Goal: Task Accomplishment & Management: Manage account settings

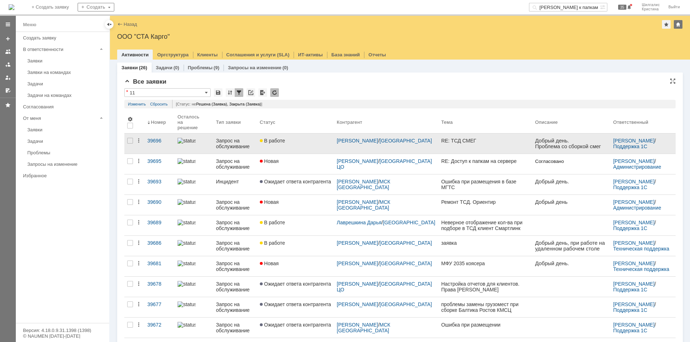
click at [308, 138] on div "В работе" at bounding box center [295, 141] width 71 height 6
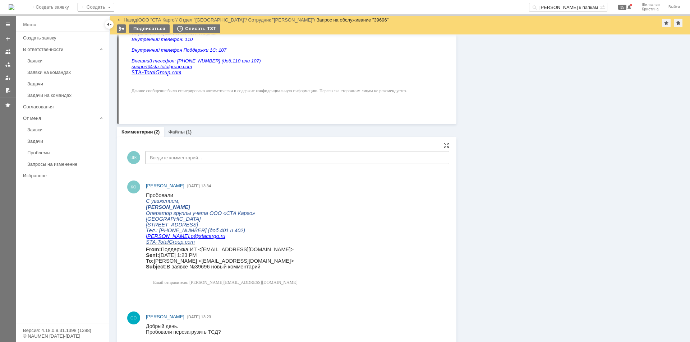
scroll to position [296, 0]
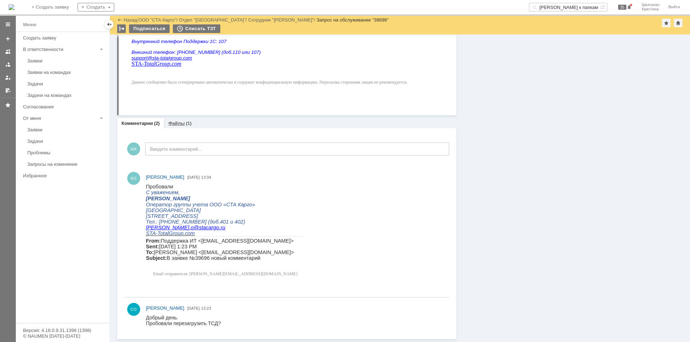
click at [178, 121] on link "Файлы" at bounding box center [176, 123] width 17 height 5
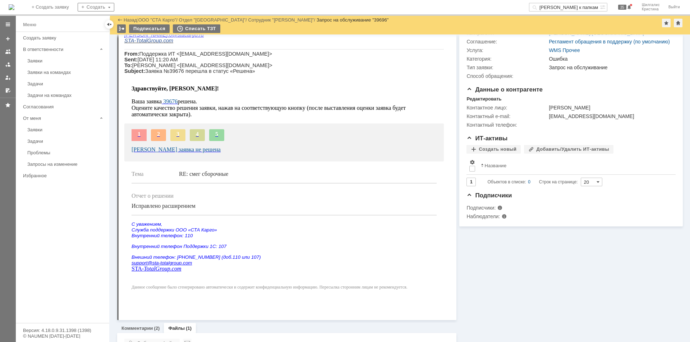
scroll to position [157, 0]
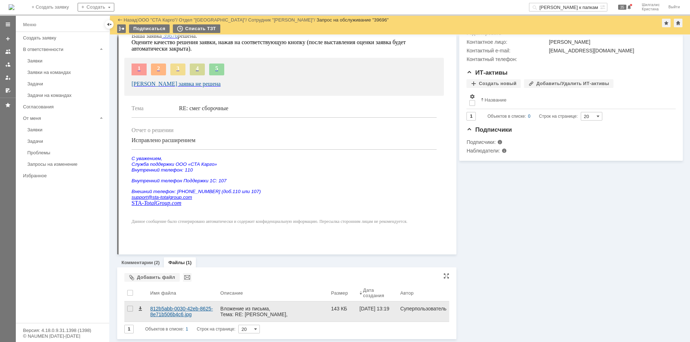
click at [171, 309] on div "812b5abb-0030-42eb-8625-8e71b506b4c6.jpg" at bounding box center [182, 311] width 64 height 11
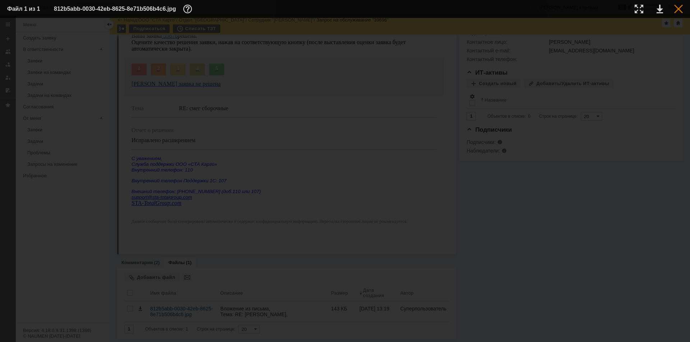
click at [679, 10] on div at bounding box center [678, 9] width 9 height 9
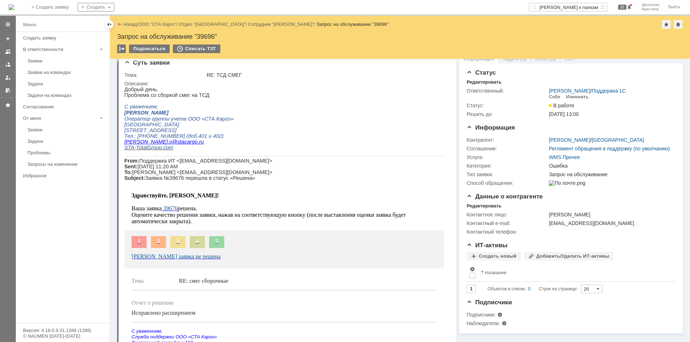
scroll to position [0, 0]
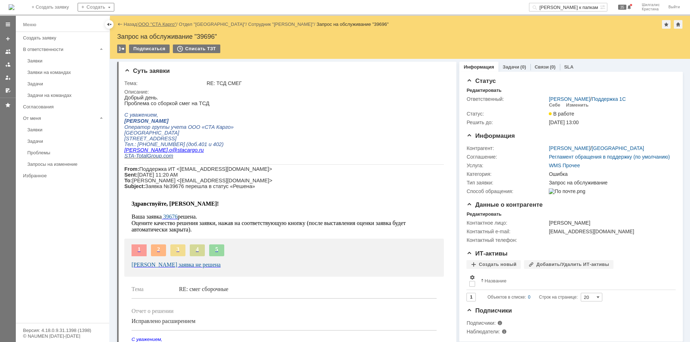
click at [159, 25] on link "ООО "СТА Карго"" at bounding box center [157, 24] width 38 height 5
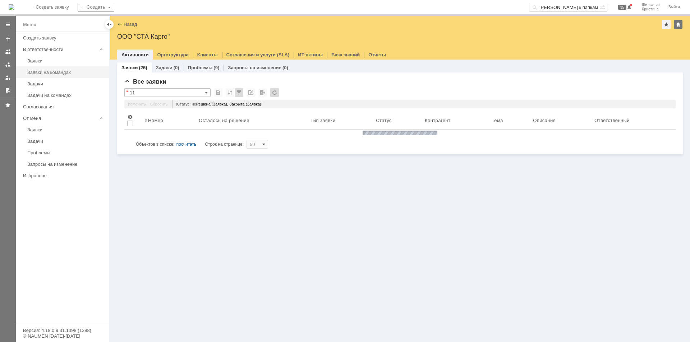
click at [56, 71] on div "Заявки на командах" at bounding box center [66, 72] width 78 height 5
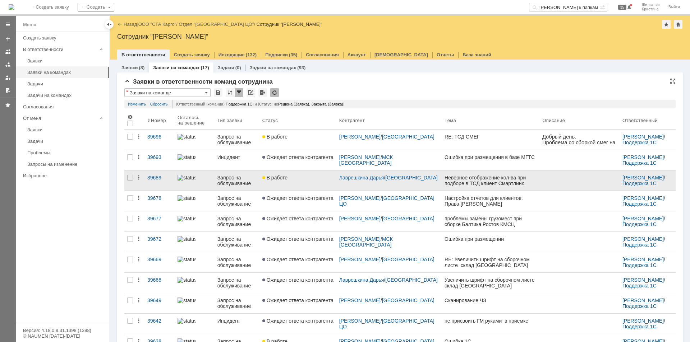
scroll to position [20, 0]
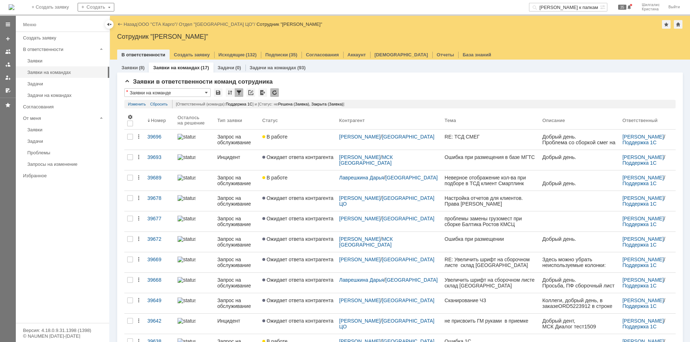
click at [155, 24] on link "ООО "СТА Карго"" at bounding box center [157, 24] width 38 height 5
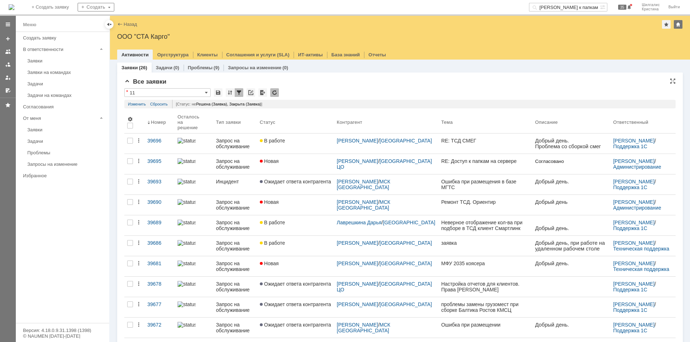
click at [57, 61] on div "Заявки" at bounding box center [66, 60] width 78 height 5
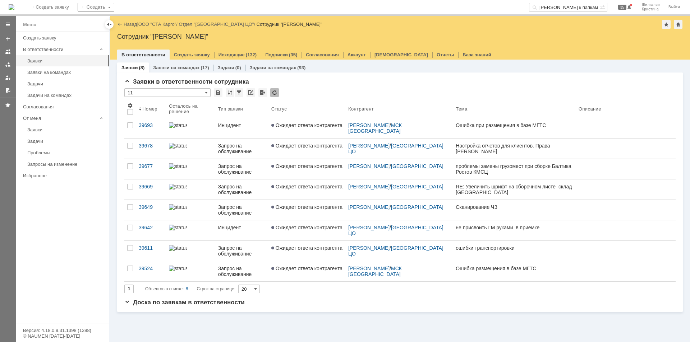
click at [353, 72] on div "Заявки (8) Заявки на командах (17) Задачи (0) Задачи на командах (93)" at bounding box center [399, 67] width 565 height 10
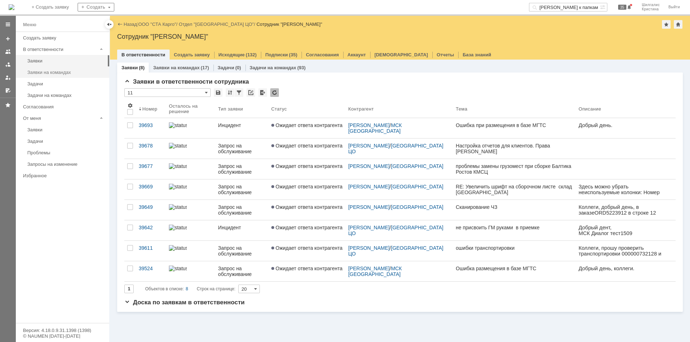
click at [57, 74] on div "Заявки на командах" at bounding box center [66, 72] width 78 height 5
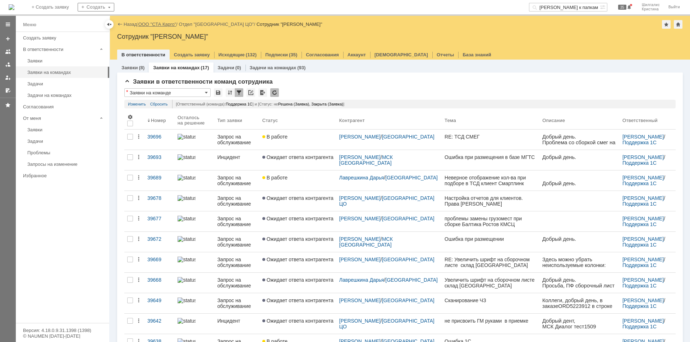
click at [164, 24] on link "ООО "СТА Карго"" at bounding box center [157, 24] width 38 height 5
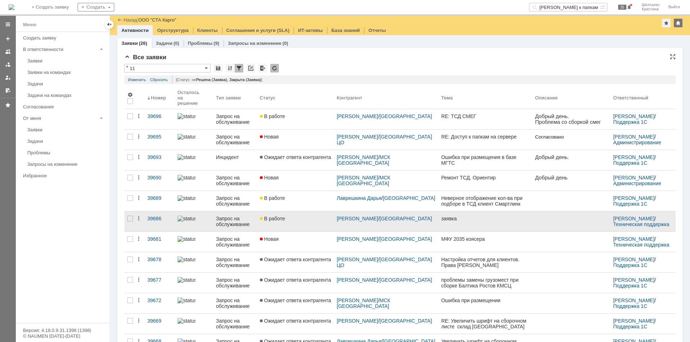
scroll to position [72, 0]
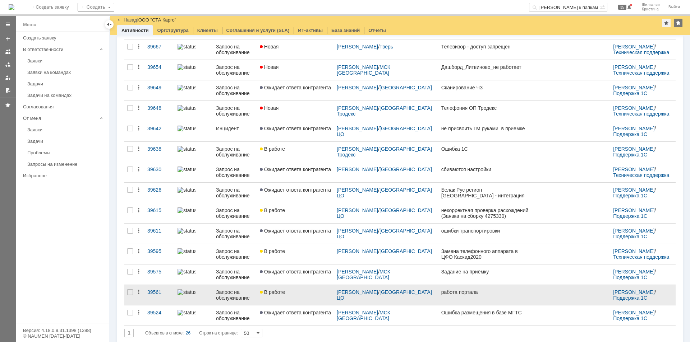
click at [313, 290] on div "В работе" at bounding box center [295, 292] width 71 height 6
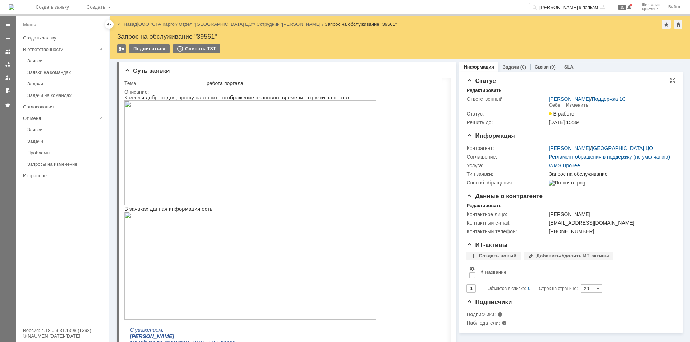
click at [553, 107] on div "Себе" at bounding box center [553, 105] width 11 height 6
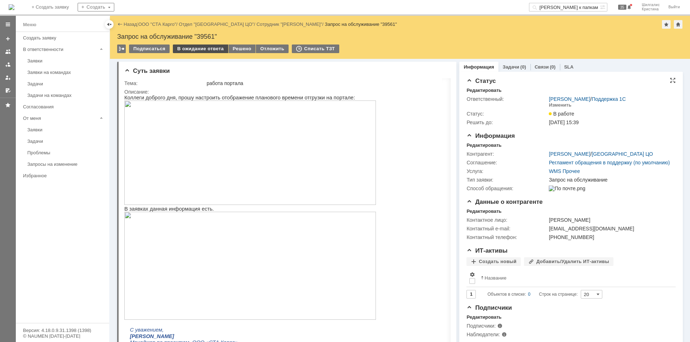
click at [190, 50] on div "В ожидание ответа" at bounding box center [200, 49] width 55 height 9
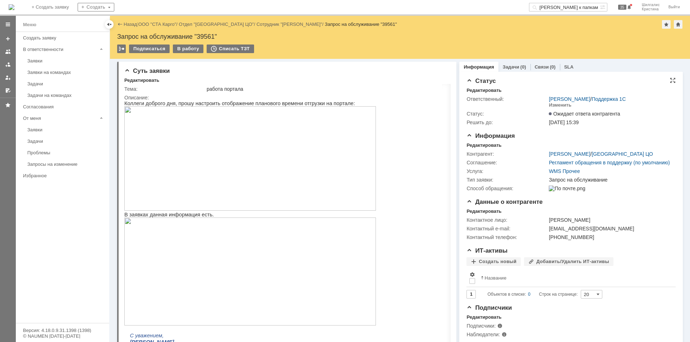
drag, startPoint x: 588, startPoint y: 326, endPoint x: 572, endPoint y: 120, distance: 206.7
click at [163, 24] on link "ООО "СТА Карго"" at bounding box center [157, 24] width 38 height 5
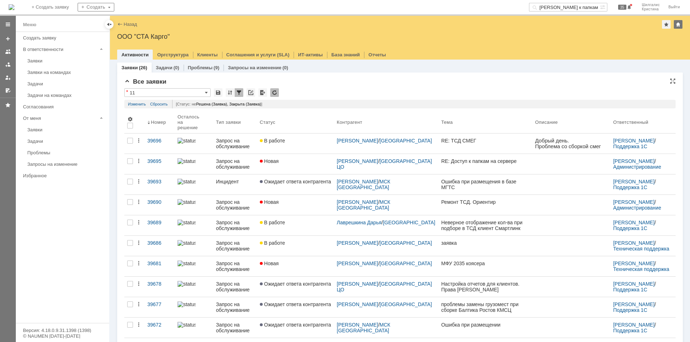
click at [312, 84] on div "Все заявки" at bounding box center [399, 81] width 551 height 7
click at [42, 61] on div "Заявки" at bounding box center [66, 60] width 78 height 5
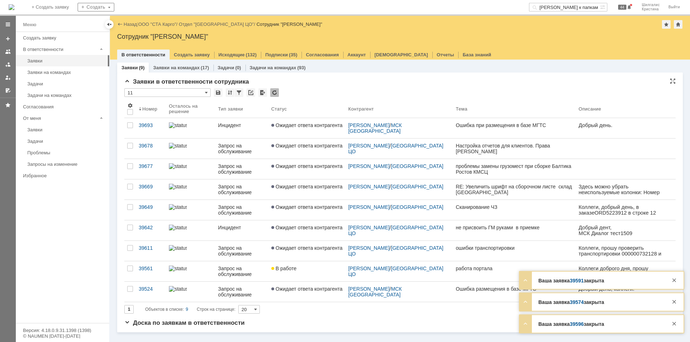
click at [370, 79] on div "Заявки в ответственности сотрудника * 11 Результаты поиска: 1 Объектов в списке…" at bounding box center [399, 203] width 565 height 260
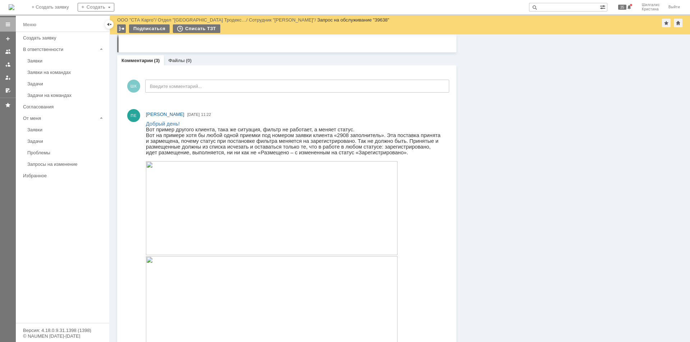
scroll to position [826, 0]
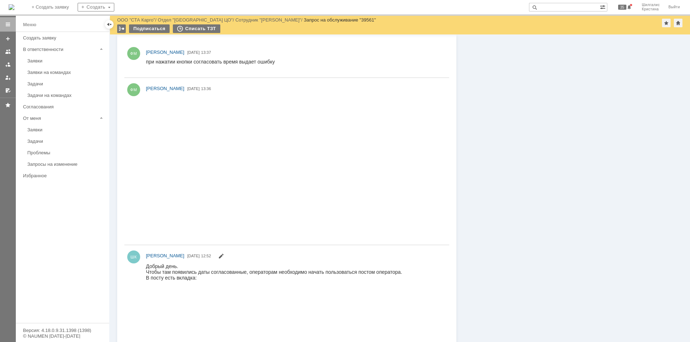
scroll to position [467, 0]
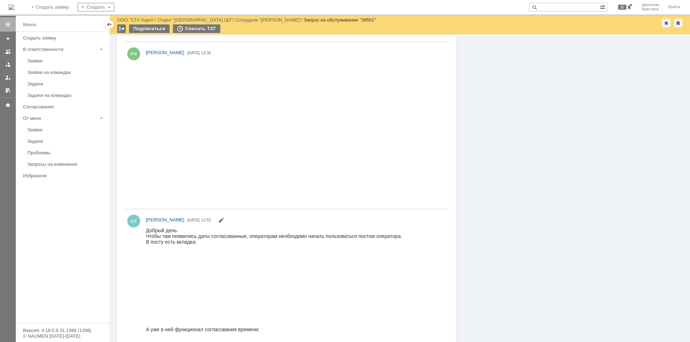
click at [147, 64] on img at bounding box center [146, 64] width 1 height 0
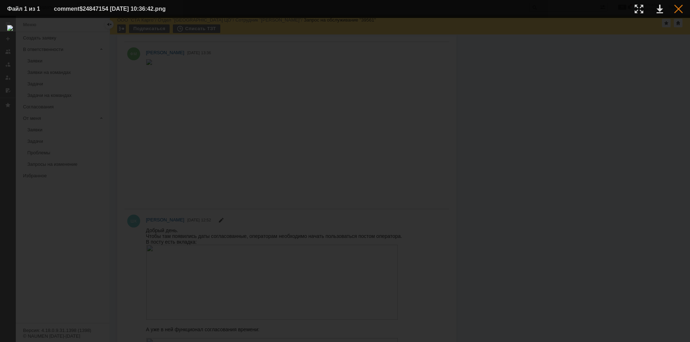
click at [680, 9] on div at bounding box center [678, 9] width 9 height 9
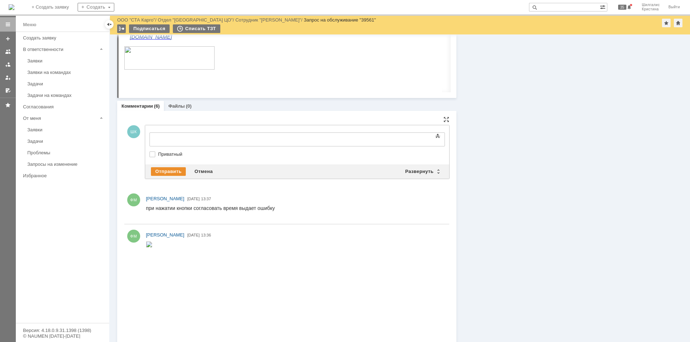
scroll to position [0, 0]
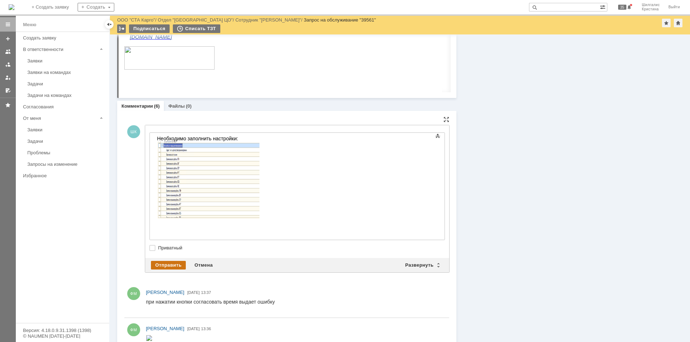
click at [165, 261] on div "Отправить" at bounding box center [168, 265] width 35 height 9
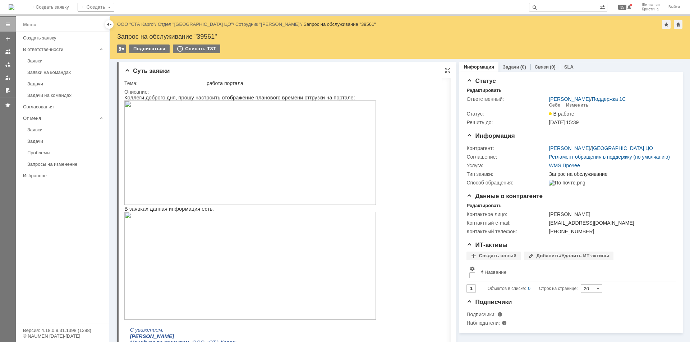
drag, startPoint x: 509, startPoint y: 264, endPoint x: 452, endPoint y: 71, distance: 201.2
click at [141, 23] on link "ООО "СТА Карго"" at bounding box center [136, 24] width 38 height 5
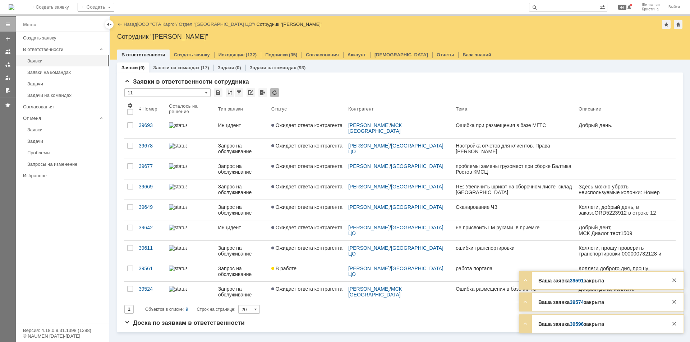
click at [158, 25] on link "ООО "СТА Карго"" at bounding box center [157, 24] width 38 height 5
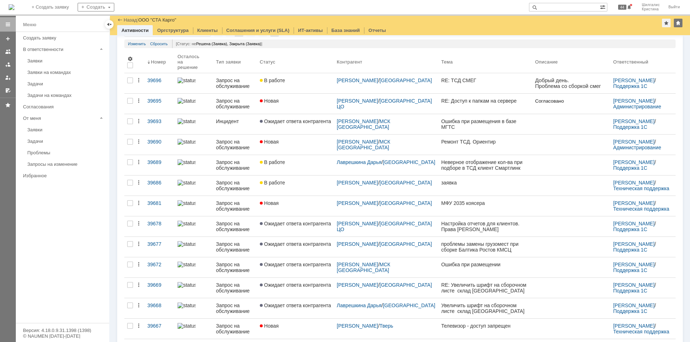
click at [42, 71] on div "Заявки на командах" at bounding box center [66, 72] width 78 height 5
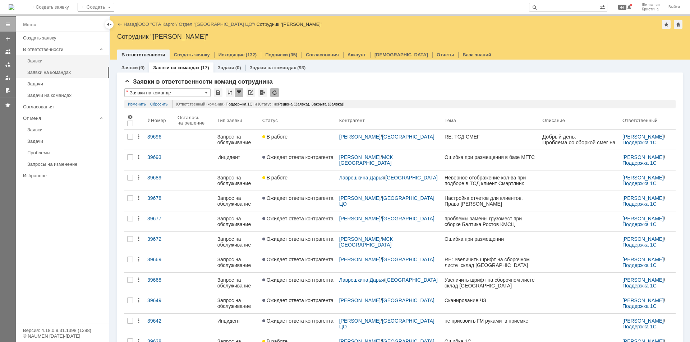
click at [54, 59] on div "Заявки" at bounding box center [66, 60] width 78 height 5
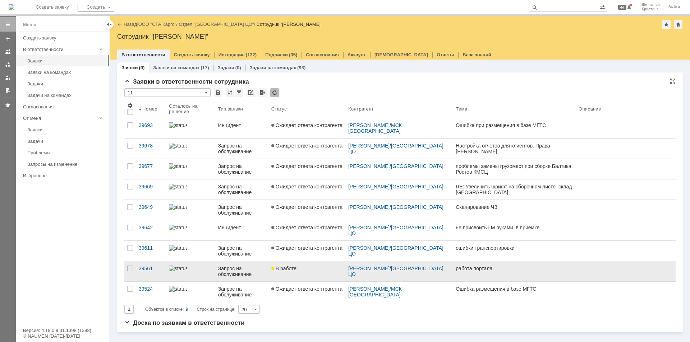
click at [306, 271] on div "В работе" at bounding box center [306, 269] width 71 height 6
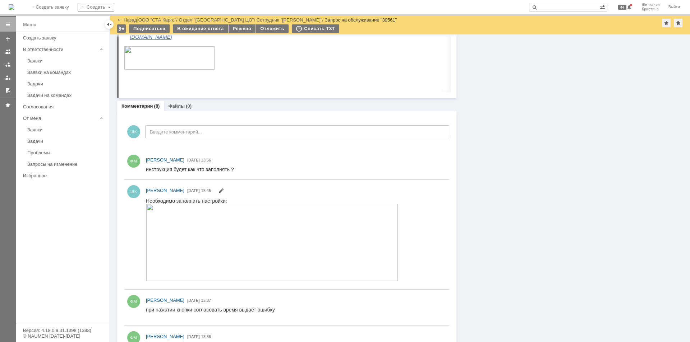
click at [200, 216] on img at bounding box center [272, 242] width 252 height 77
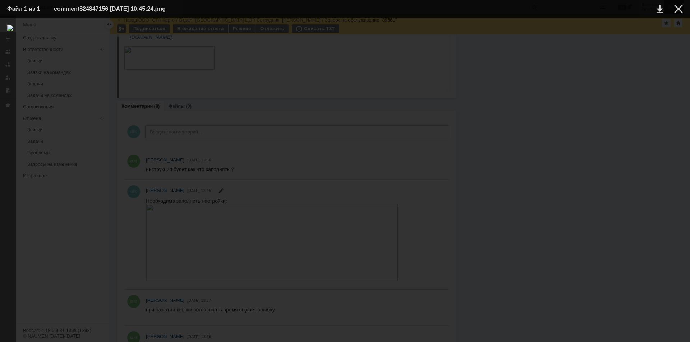
click at [681, 9] on div at bounding box center [678, 9] width 9 height 9
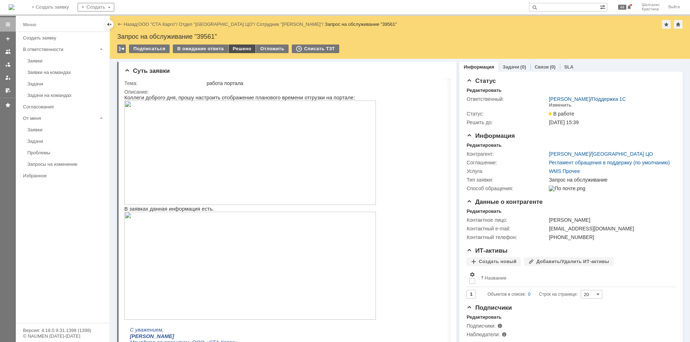
click at [237, 50] on div "Решено" at bounding box center [241, 49] width 27 height 9
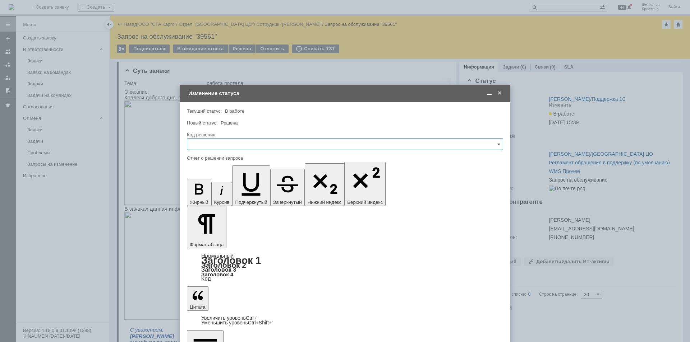
click at [228, 143] on input "text" at bounding box center [345, 144] width 316 height 11
drag, startPoint x: 209, startPoint y: 238, endPoint x: 206, endPoint y: 227, distance: 12.3
click at [209, 238] on span "Решено" at bounding box center [344, 241] width 307 height 6
type input "Решено"
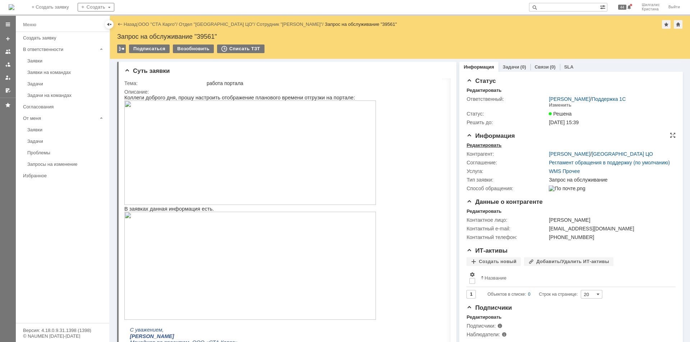
click at [484, 143] on div "Редактировать" at bounding box center [483, 146] width 35 height 6
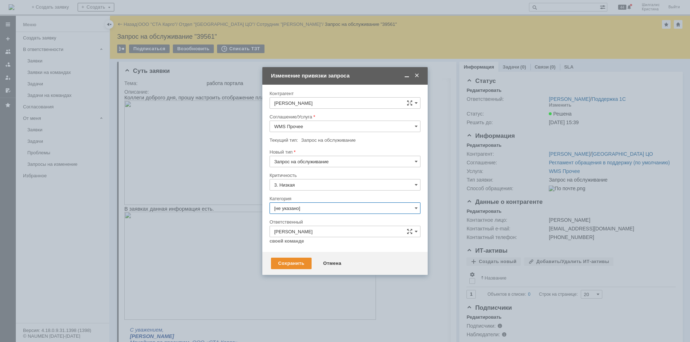
click at [300, 210] on input "[не указано]" at bounding box center [344, 208] width 151 height 11
click at [315, 254] on div "Консультация пользователя" at bounding box center [345, 256] width 150 height 11
type input "Консультация пользователя"
click at [295, 264] on div "Сохранить" at bounding box center [291, 263] width 41 height 11
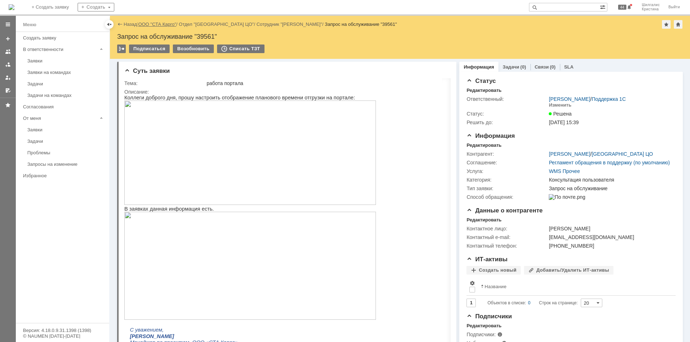
click at [154, 24] on link "ООО "СТА Карго"" at bounding box center [157, 24] width 38 height 5
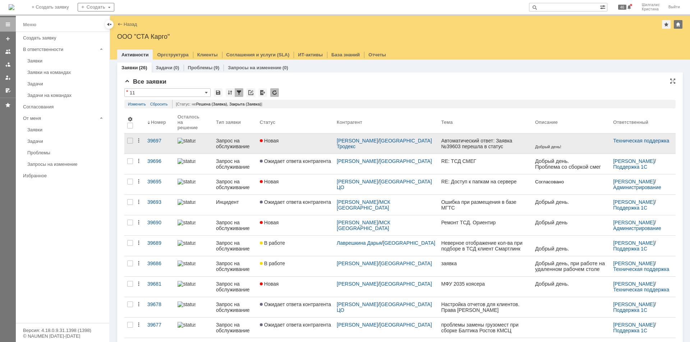
click at [470, 140] on div "Автоматический ответ: Заявка №39603 перешла в статус «Закрыта»" at bounding box center [485, 143] width 88 height 11
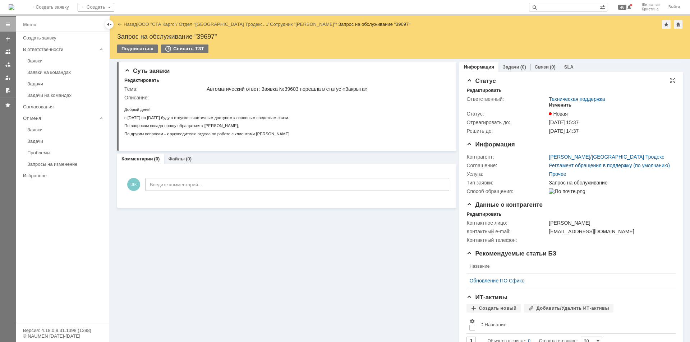
click at [556, 106] on div "Изменить" at bounding box center [559, 105] width 23 height 6
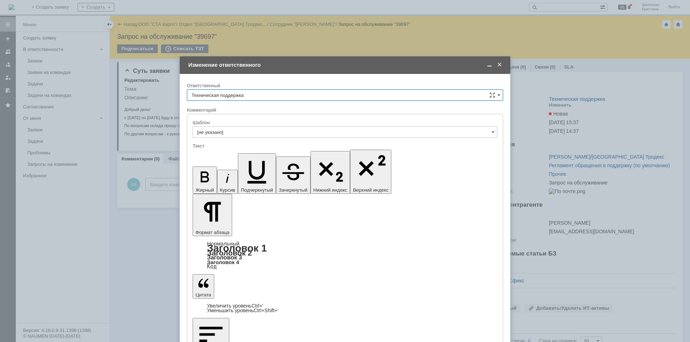
click at [298, 98] on input "Техническая поддержка" at bounding box center [345, 94] width 316 height 11
click at [251, 122] on span "Поддержка 1С" at bounding box center [344, 120] width 307 height 6
type input "Поддержка 1С"
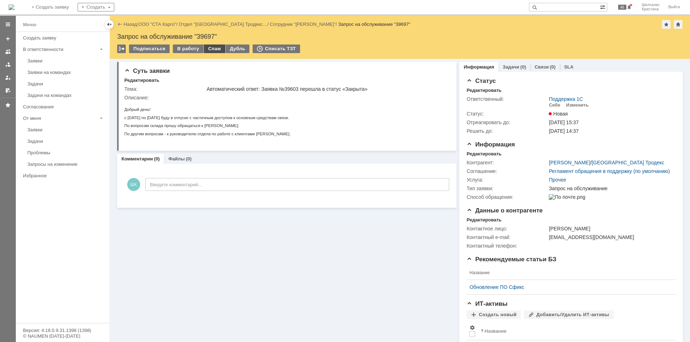
click at [211, 46] on div "Спам" at bounding box center [215, 49] width 22 height 9
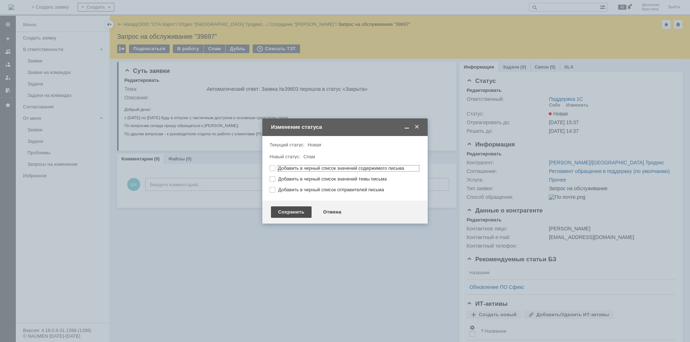
click at [289, 213] on div "Сохранить" at bounding box center [291, 211] width 41 height 11
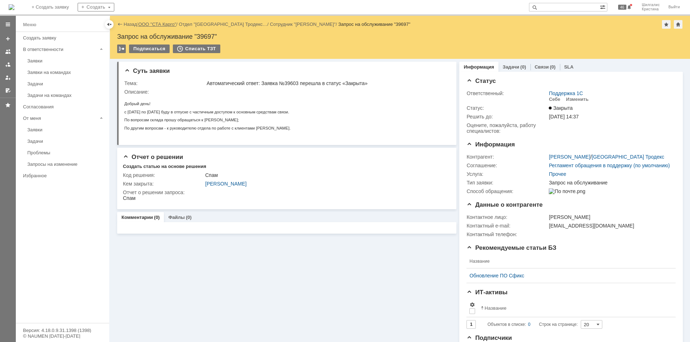
click at [167, 23] on link "ООО "СТА Карго"" at bounding box center [157, 24] width 38 height 5
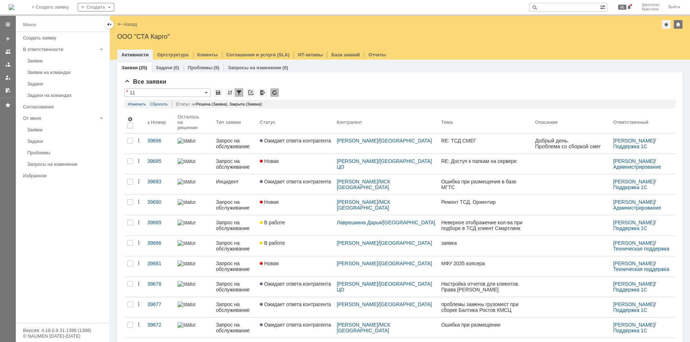
click at [56, 62] on div "Заявки" at bounding box center [66, 60] width 78 height 5
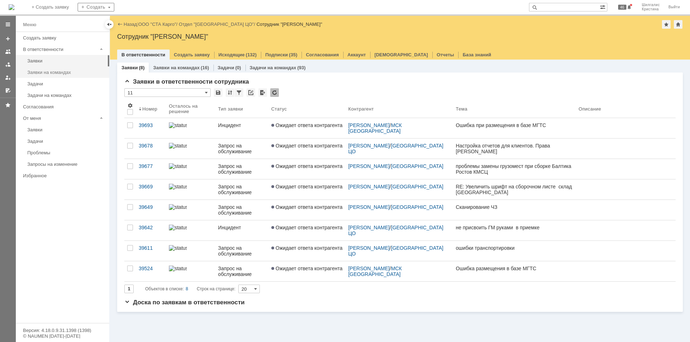
click at [66, 71] on div "Заявки на командах" at bounding box center [66, 72] width 78 height 5
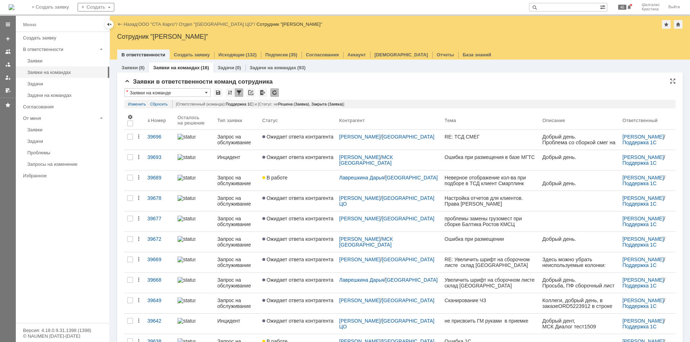
click at [370, 82] on div "Заявки в ответственности команд сотрудника" at bounding box center [399, 81] width 551 height 7
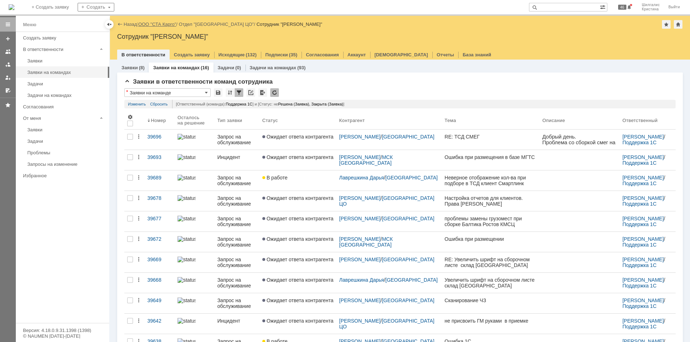
click at [162, 24] on link "ООО "СТА Карго"" at bounding box center [157, 24] width 38 height 5
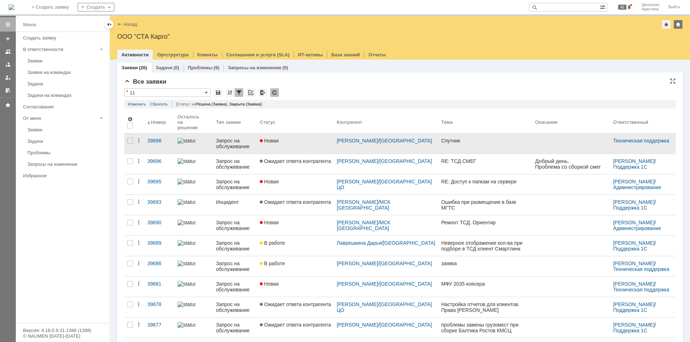
click at [308, 141] on link "Новая" at bounding box center [295, 144] width 77 height 20
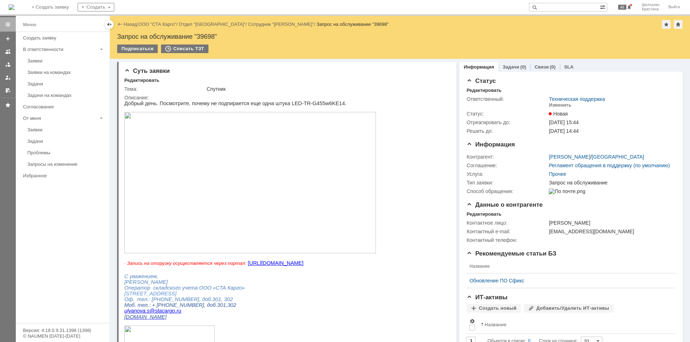
click at [200, 150] on img at bounding box center [249, 182] width 251 height 141
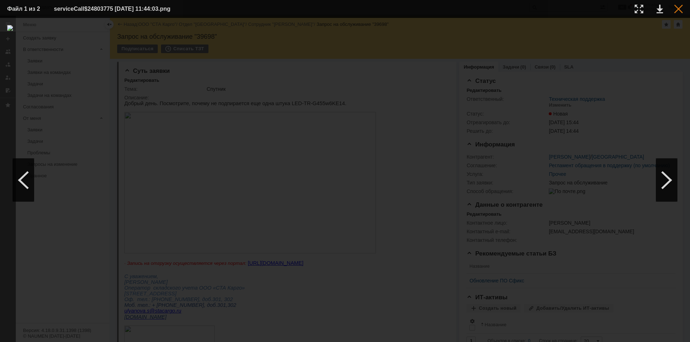
click at [675, 12] on div at bounding box center [678, 9] width 9 height 9
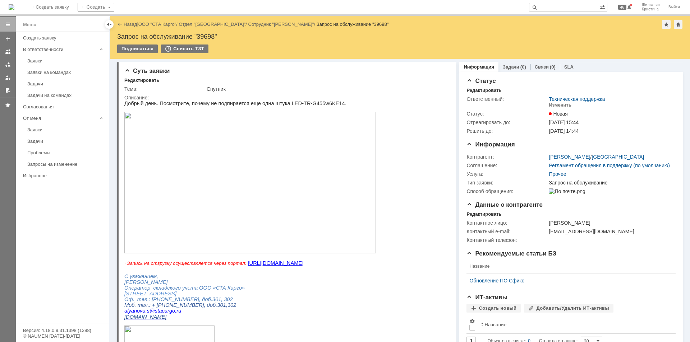
click at [159, 26] on link "ООО "СТА Карго"" at bounding box center [157, 24] width 38 height 5
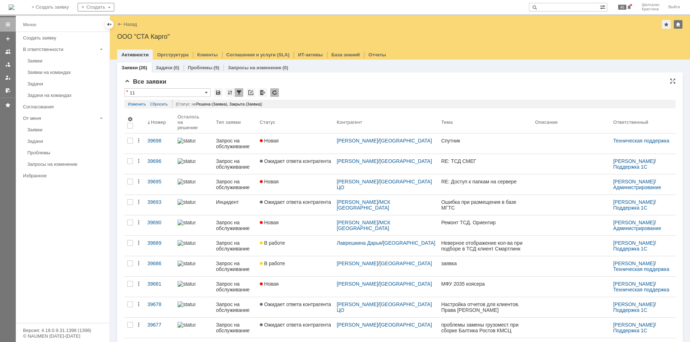
click at [399, 84] on div "Все заявки" at bounding box center [399, 81] width 551 height 7
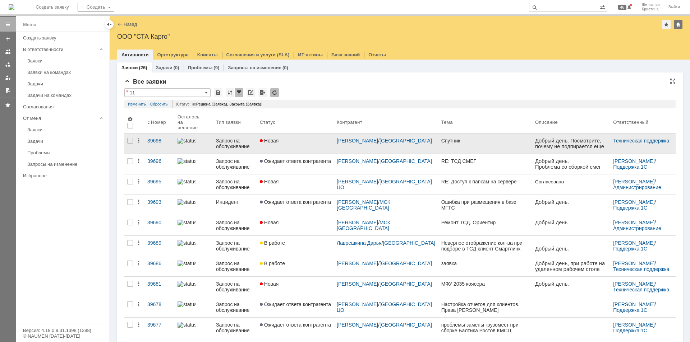
click at [298, 141] on link "Новая" at bounding box center [295, 144] width 77 height 20
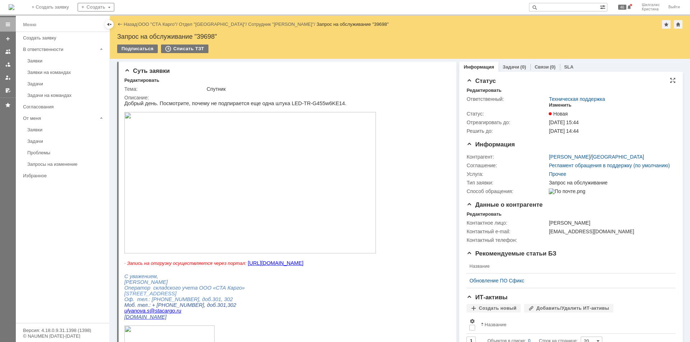
click at [556, 103] on div "Изменить" at bounding box center [559, 105] width 23 height 6
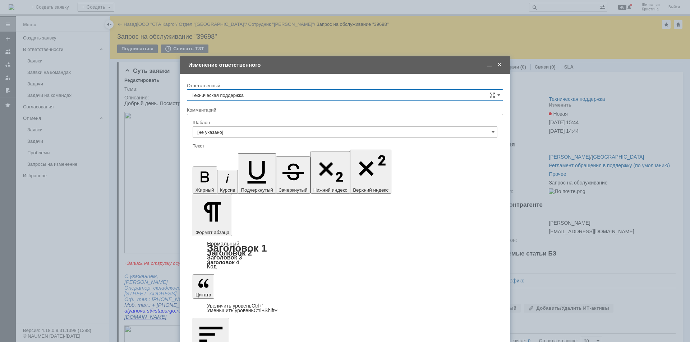
click at [248, 94] on input "Техническая поддержка" at bounding box center [345, 94] width 316 height 11
click at [243, 131] on span "[PERSON_NAME]" at bounding box center [344, 132] width 307 height 6
type input "[PERSON_NAME]"
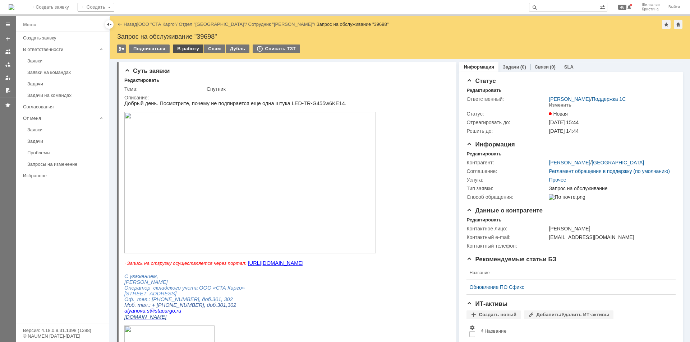
click at [187, 50] on div "В работу" at bounding box center [188, 49] width 31 height 9
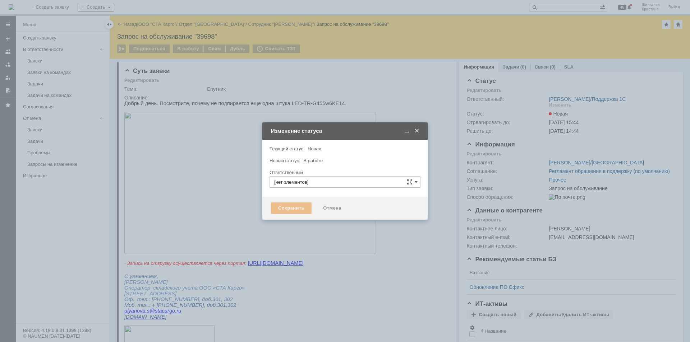
type input "[PERSON_NAME]"
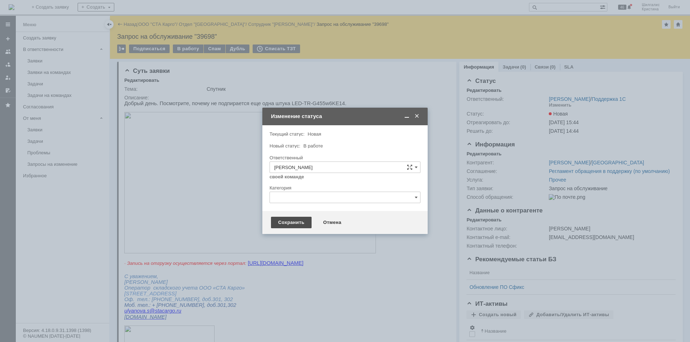
click at [287, 221] on div "Сохранить" at bounding box center [291, 222] width 41 height 11
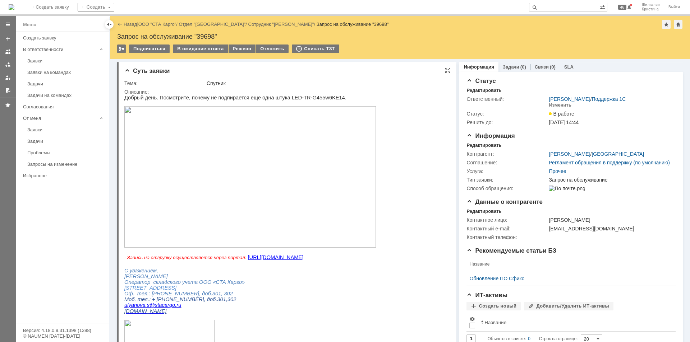
click at [170, 130] on img at bounding box center [249, 176] width 251 height 141
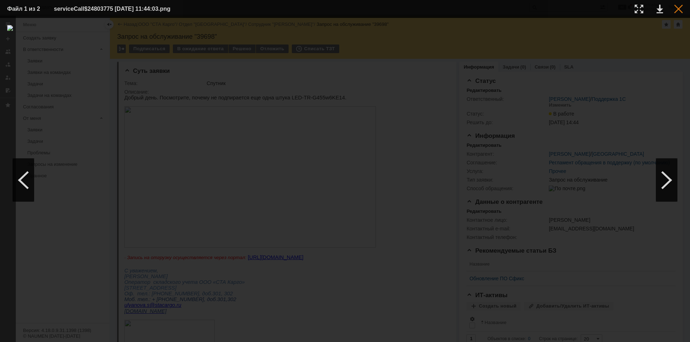
click at [678, 12] on div at bounding box center [678, 9] width 9 height 9
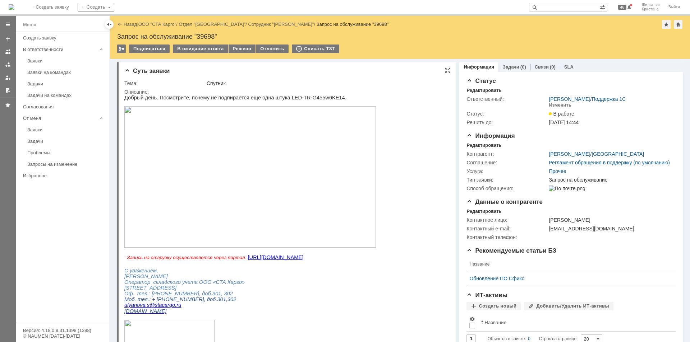
click at [205, 141] on img at bounding box center [249, 176] width 251 height 141
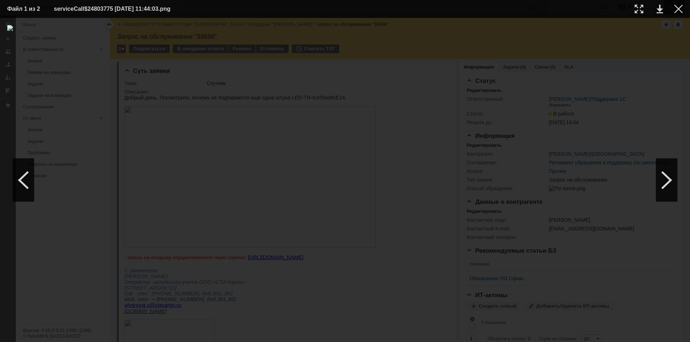
click at [681, 9] on div at bounding box center [678, 9] width 9 height 9
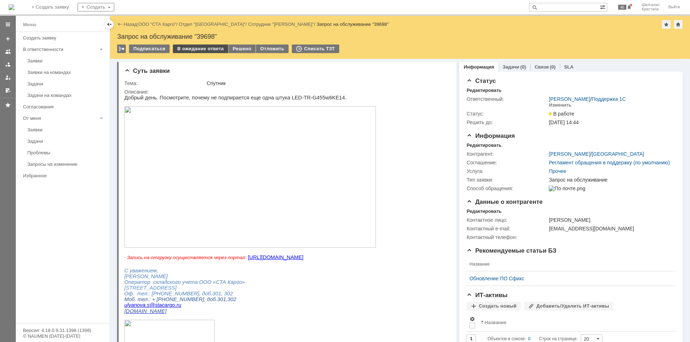
click at [202, 47] on div "В ожидание ответа" at bounding box center [200, 49] width 55 height 9
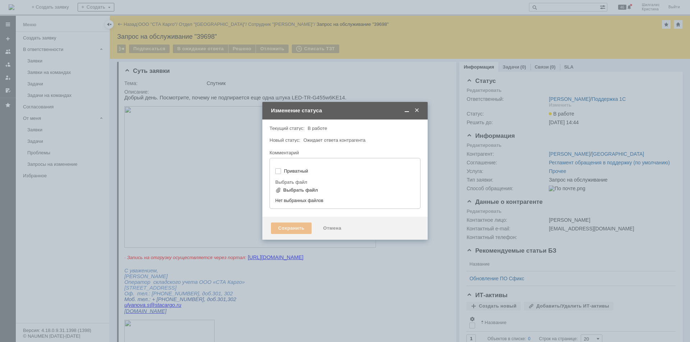
type input "[не указано]"
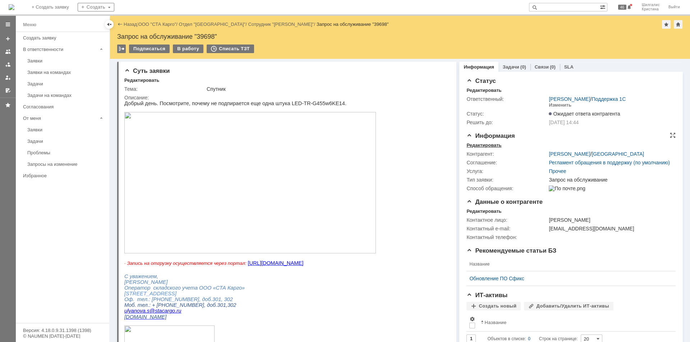
click at [483, 145] on div "Редактировать" at bounding box center [483, 146] width 35 height 6
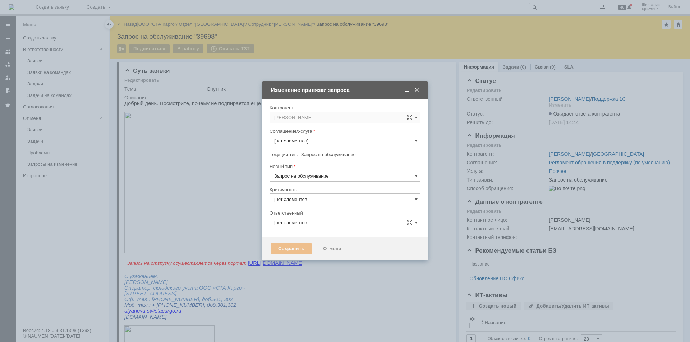
type input "Прочее"
type input "3. Низкая"
type input "[не указано]"
type input "[PERSON_NAME]"
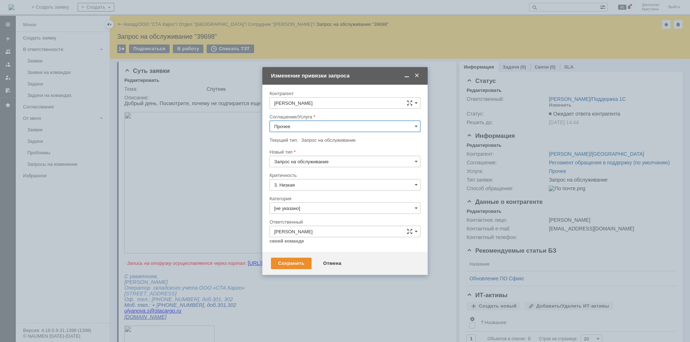
click at [314, 125] on input "Прочее" at bounding box center [344, 126] width 151 height 11
click at [312, 187] on span "WMS Сборка" at bounding box center [344, 189] width 141 height 6
type input "WMS Сборка"
click at [315, 208] on input "[не указано]" at bounding box center [344, 208] width 151 height 11
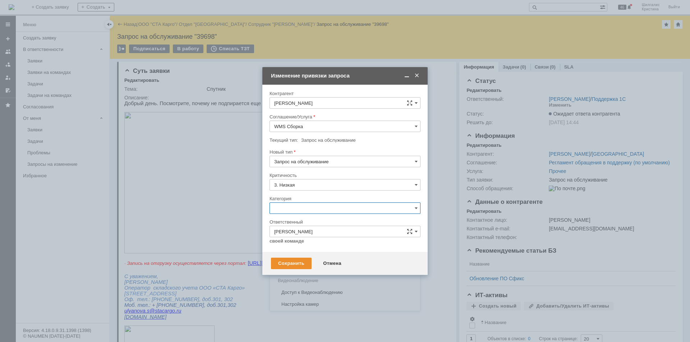
click at [307, 256] on span "Консультация пользователя" at bounding box center [344, 257] width 141 height 6
click at [283, 263] on div "Сохранить" at bounding box center [291, 263] width 41 height 11
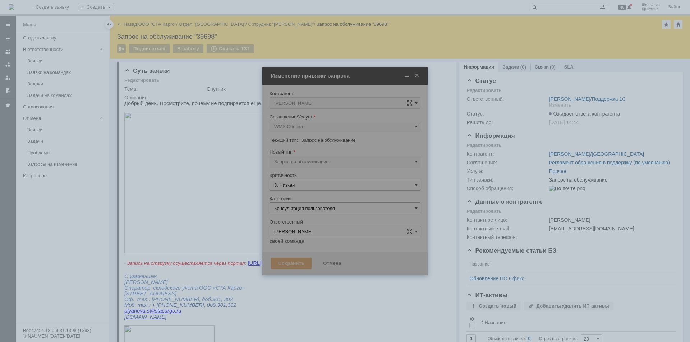
type input "Консультация пользователя"
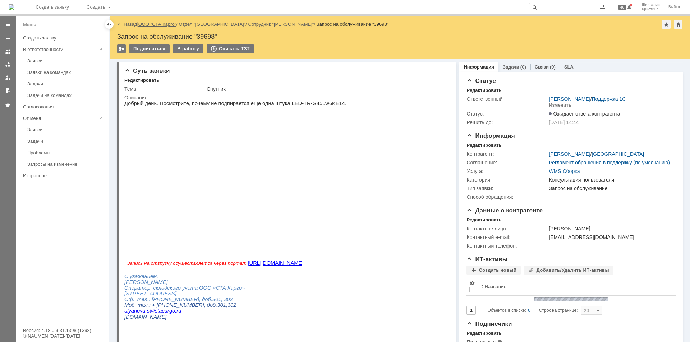
scroll to position [0, 0]
click at [163, 26] on link "ООО "СТА Карго"" at bounding box center [157, 24] width 38 height 5
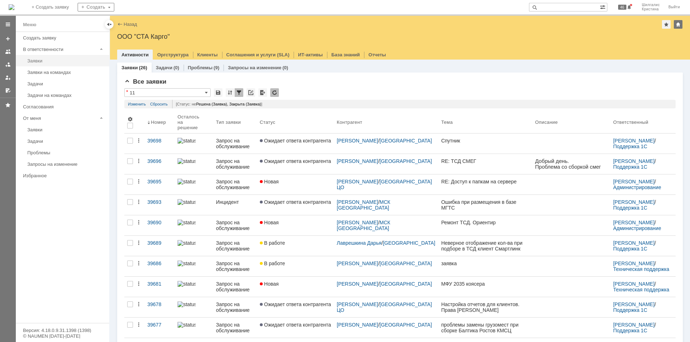
click at [49, 64] on link "Заявки" at bounding box center [65, 60] width 83 height 11
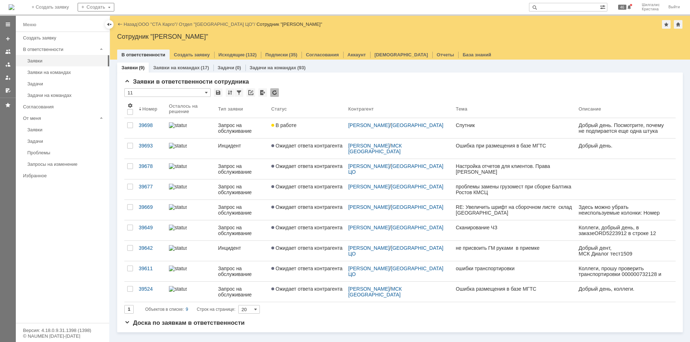
click at [306, 130] on link "В работе" at bounding box center [306, 128] width 77 height 20
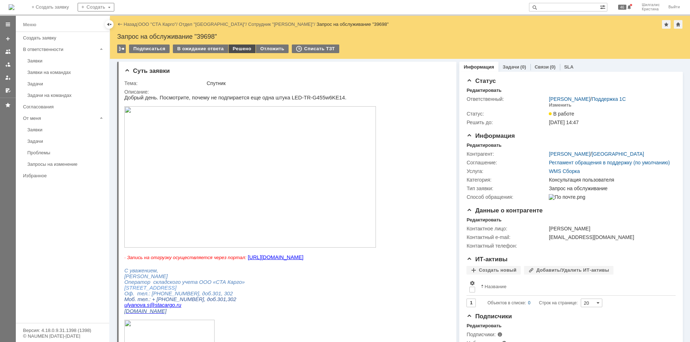
click at [242, 50] on div "Решено" at bounding box center [241, 49] width 27 height 9
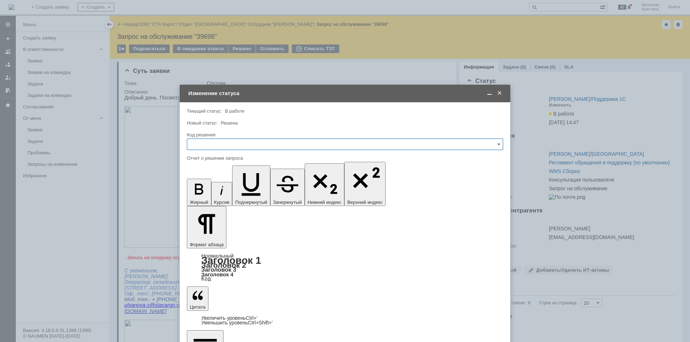
click at [248, 141] on input "text" at bounding box center [345, 144] width 316 height 11
click at [217, 239] on span "Решено" at bounding box center [344, 241] width 307 height 6
type input "Решено"
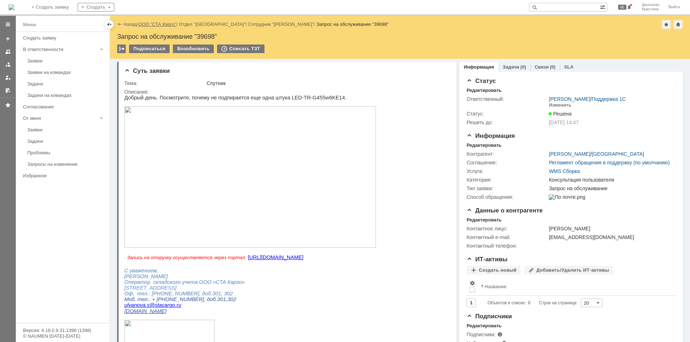
click at [158, 25] on link "ООО "СТА Карго"" at bounding box center [157, 24] width 38 height 5
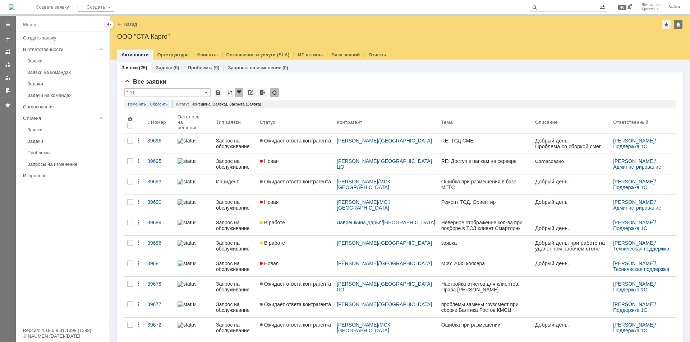
click at [57, 73] on div "Заявки на командах" at bounding box center [66, 72] width 78 height 5
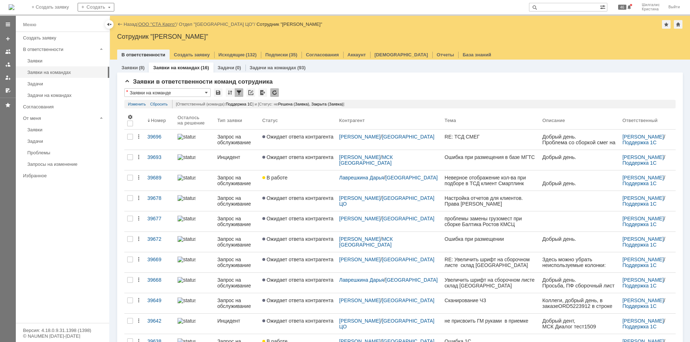
click at [162, 24] on link "ООО "СТА Карго"" at bounding box center [157, 24] width 38 height 5
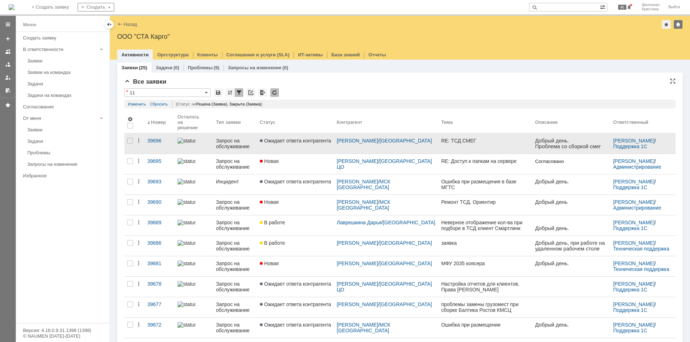
click at [298, 138] on span "Ожидает ответа контрагента" at bounding box center [295, 141] width 71 height 6
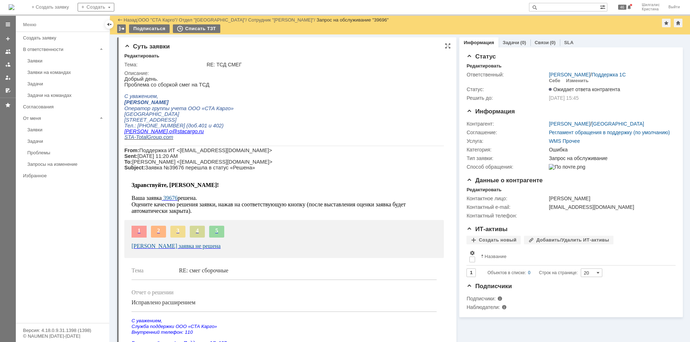
drag, startPoint x: 520, startPoint y: 246, endPoint x: 425, endPoint y: 84, distance: 187.9
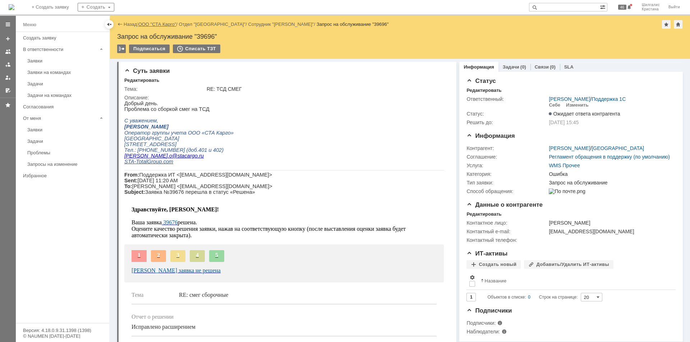
click at [156, 22] on link "ООО "СТА Карго"" at bounding box center [157, 24] width 38 height 5
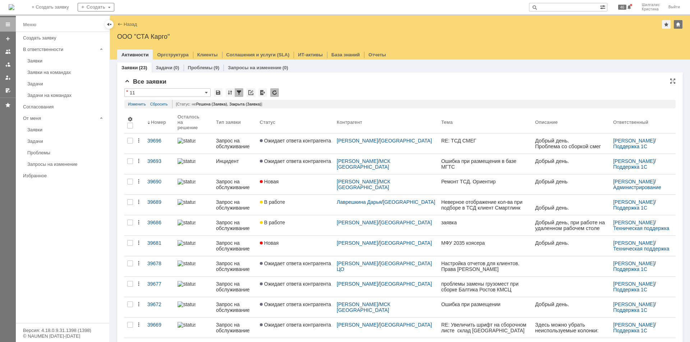
click at [184, 93] on input "11" at bounding box center [167, 92] width 86 height 9
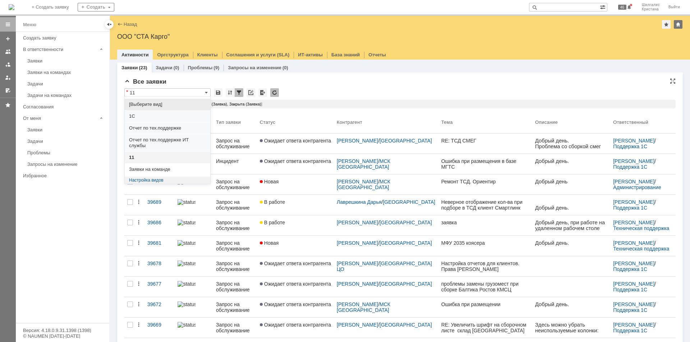
click at [166, 106] on span "[Выберите вид]" at bounding box center [167, 105] width 77 height 6
type input "[Выберите вид]"
type input "20"
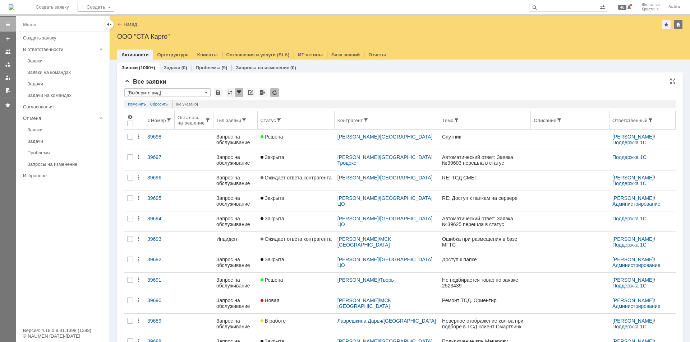
type input "[Выберите вид]"
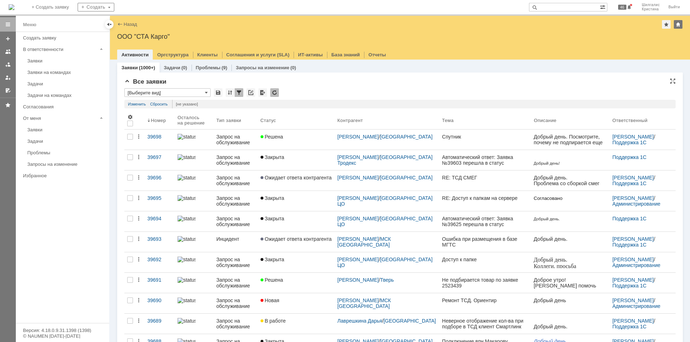
click at [177, 92] on input "[Выберите вид]" at bounding box center [167, 92] width 86 height 9
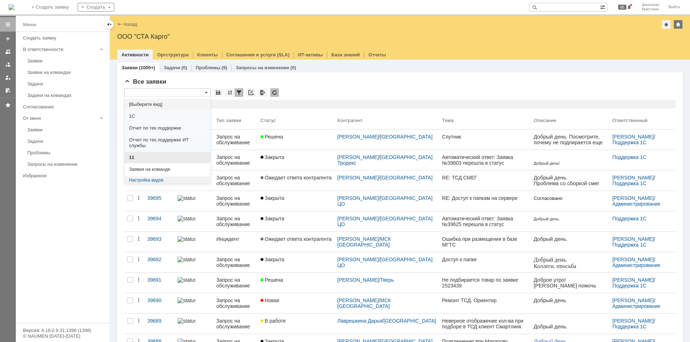
click at [139, 158] on span "11" at bounding box center [167, 158] width 77 height 6
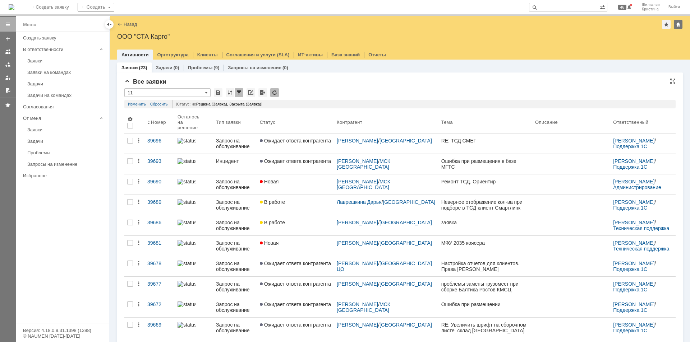
type input "11"
click at [53, 60] on div "Заявки" at bounding box center [66, 60] width 78 height 5
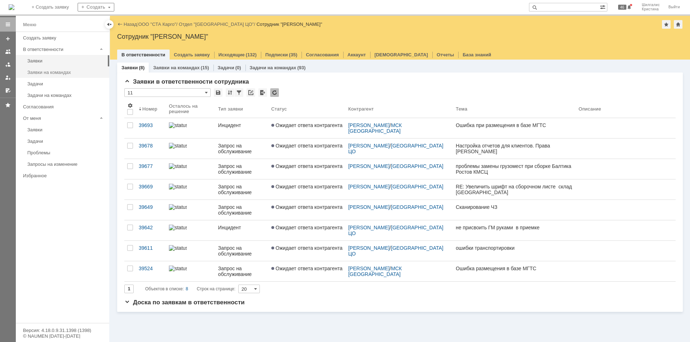
click at [65, 73] on div "Заявки на командах" at bounding box center [66, 72] width 78 height 5
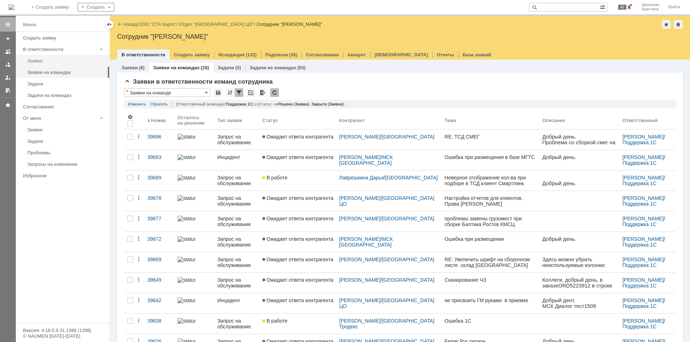
click at [44, 60] on div "Заявки" at bounding box center [66, 60] width 78 height 5
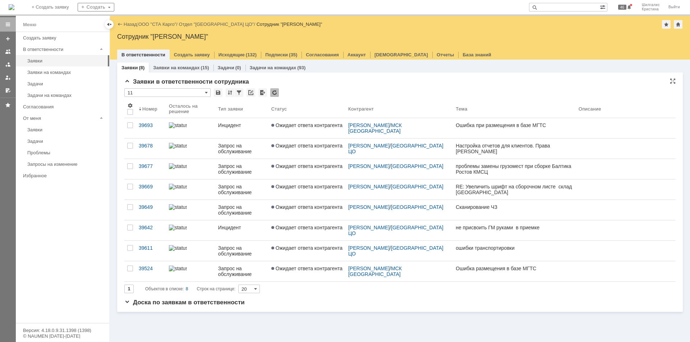
click at [367, 85] on div "Заявки в ответственности сотрудника" at bounding box center [399, 81] width 551 height 7
click at [166, 22] on link "ООО "СТА Карго"" at bounding box center [157, 24] width 38 height 5
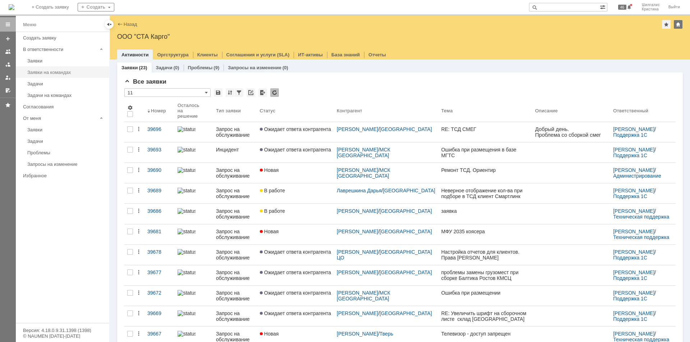
click at [53, 73] on div "Заявки на командах" at bounding box center [66, 72] width 78 height 5
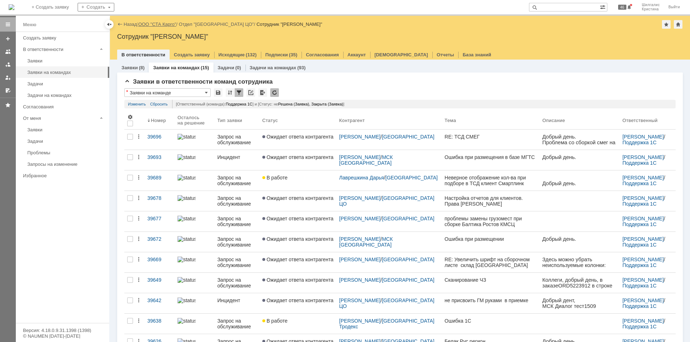
click at [158, 24] on link "ООО "СТА Карго"" at bounding box center [157, 24] width 38 height 5
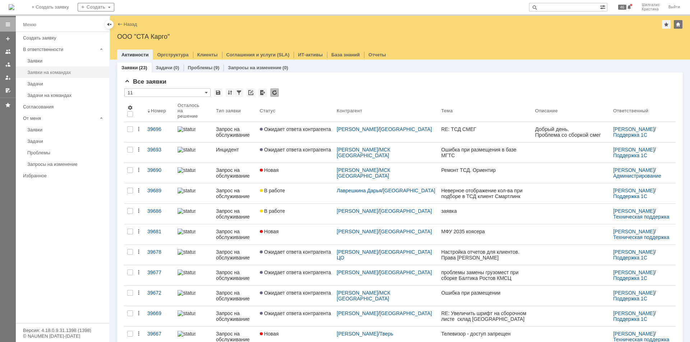
click at [57, 71] on div "Заявки на командах" at bounding box center [66, 72] width 78 height 5
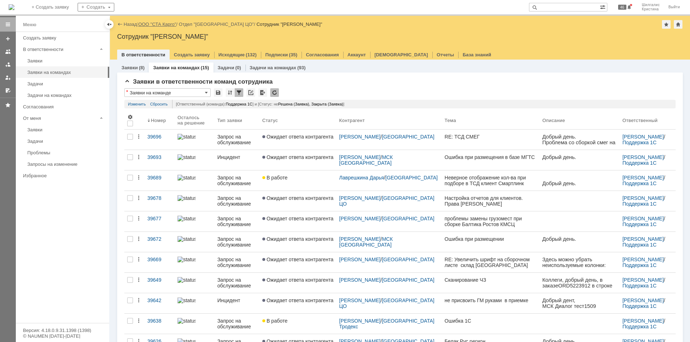
click at [159, 25] on link "ООО "СТА Карго"" at bounding box center [157, 24] width 38 height 5
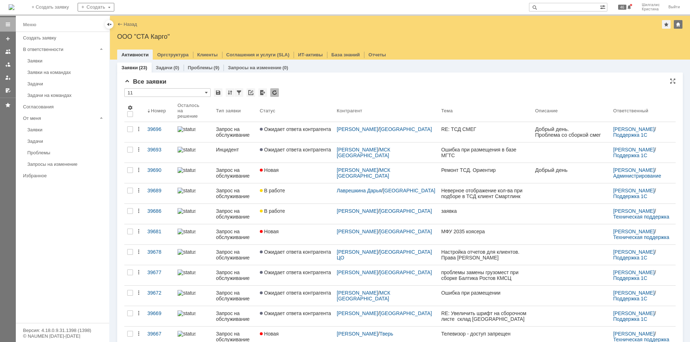
drag, startPoint x: 348, startPoint y: 89, endPoint x: 349, endPoint y: 84, distance: 4.7
click at [349, 85] on div "Все заявки * 11 Результаты поиска: 1 2 Следующая > Объектов в списке: посчитать…" at bounding box center [399, 313] width 551 height 470
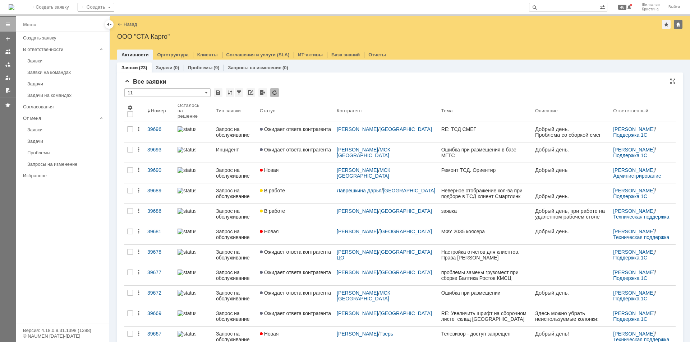
click at [308, 87] on div "Все заявки * 11 Результаты поиска: 1 2 Следующая > Объектов в списке: посчитать…" at bounding box center [399, 313] width 551 height 470
